Goal: Transaction & Acquisition: Purchase product/service

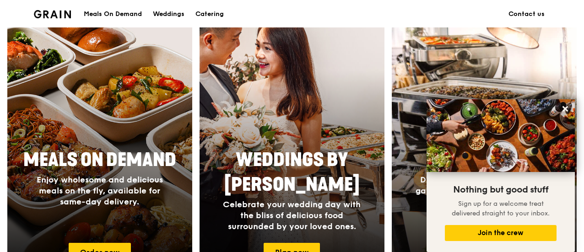
scroll to position [383, 0]
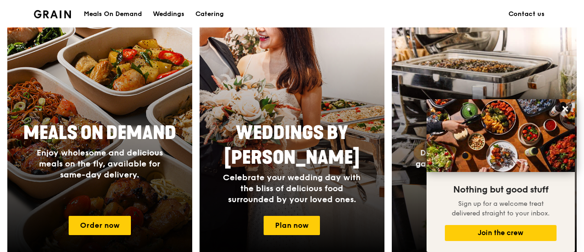
click at [563, 107] on icon at bounding box center [565, 109] width 8 height 8
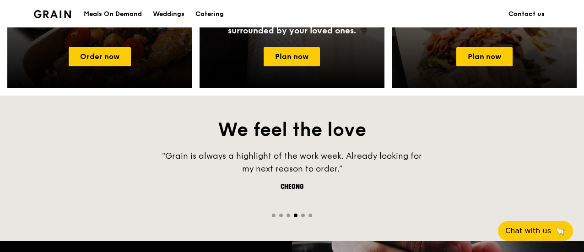
scroll to position [474, 0]
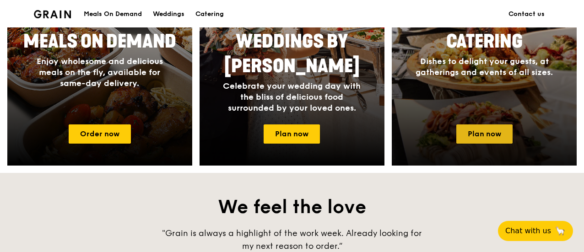
click at [489, 134] on link "Plan now" at bounding box center [484, 134] width 56 height 19
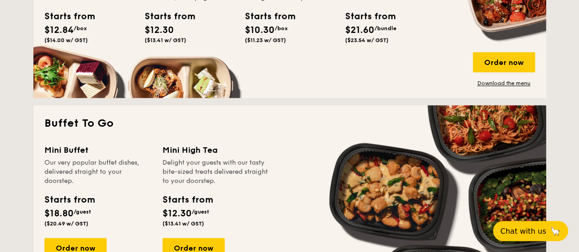
scroll to position [549, 0]
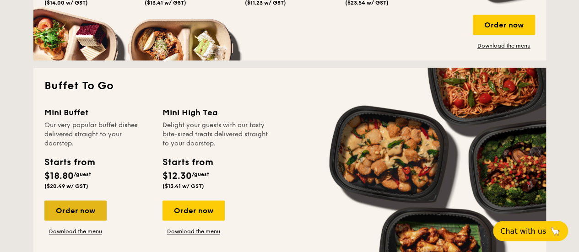
click at [70, 210] on div "Order now" at bounding box center [75, 211] width 62 height 20
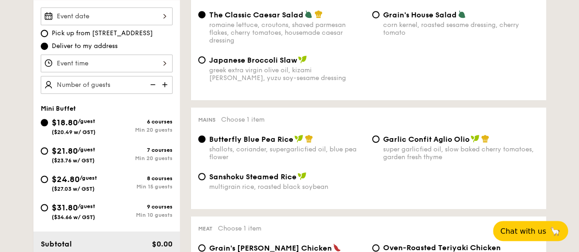
scroll to position [320, 0]
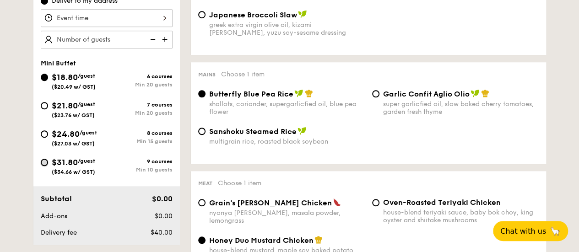
click at [43, 163] on input "$31.80 /guest ($34.66 w/ GST) 9 courses Min 10 guests" at bounding box center [44, 162] width 7 height 7
radio input "true"
radio input "false"
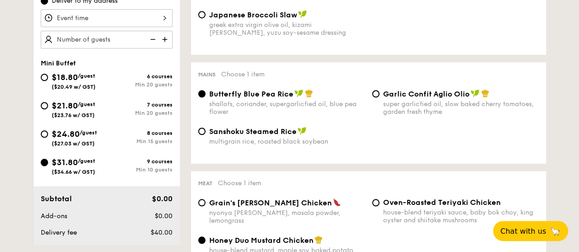
radio input "true"
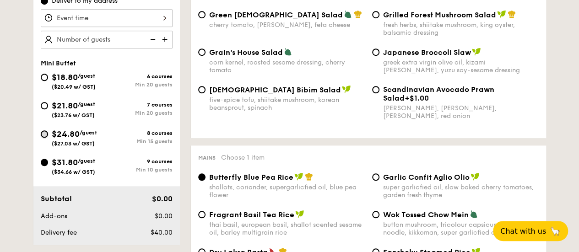
click at [44, 130] on input "$24.80 /guest ($27.03 w/ GST) 8 courses Min 15 guests" at bounding box center [44, 133] width 7 height 7
radio input "true"
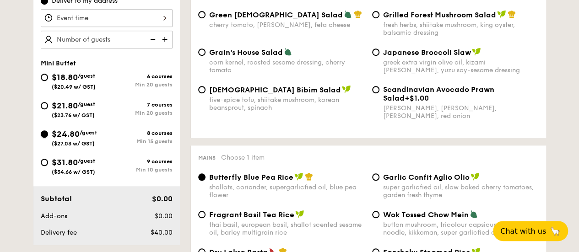
radio input "true"
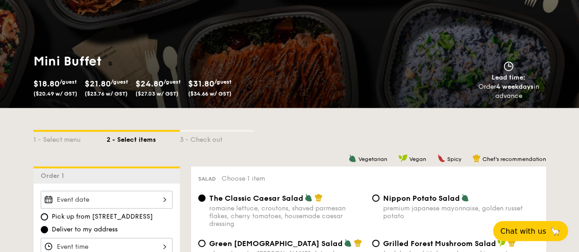
scroll to position [229, 0]
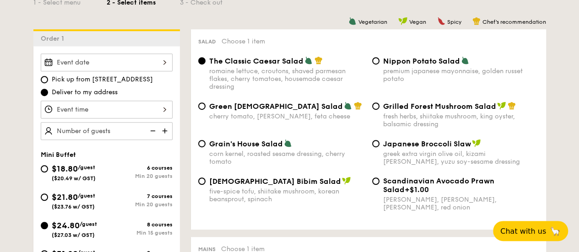
drag, startPoint x: 540, startPoint y: 12, endPoint x: 506, endPoint y: 0, distance: 35.9
click at [536, 12] on div "1 - Select menu 2 - Select items 3 - Check out" at bounding box center [289, 0] width 513 height 59
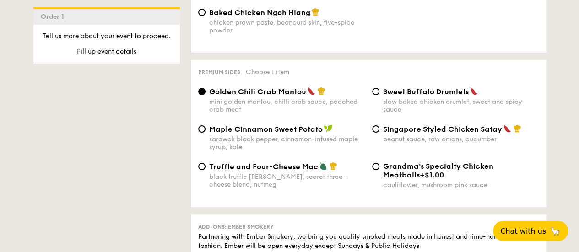
scroll to position [1740, 0]
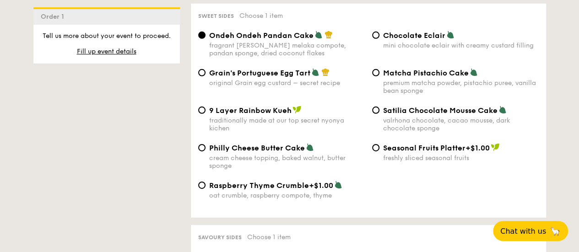
scroll to position [1374, 0]
